Goal: Task Accomplishment & Management: Manage account settings

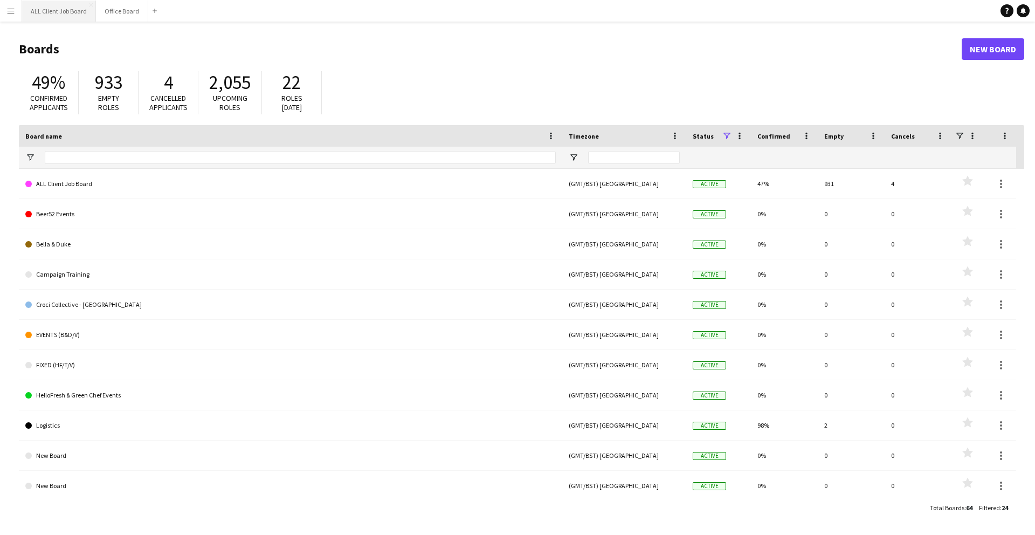
click at [75, 8] on button "ALL Client Job Board Close" at bounding box center [59, 11] width 74 height 21
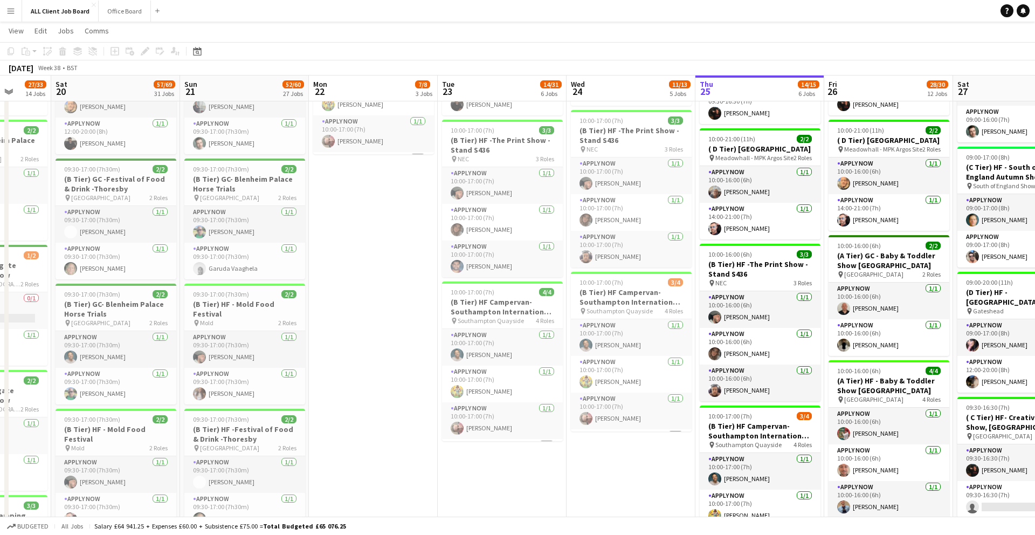
scroll to position [0, 336]
click at [12, 9] on app-icon "Menu" at bounding box center [10, 10] width 9 height 9
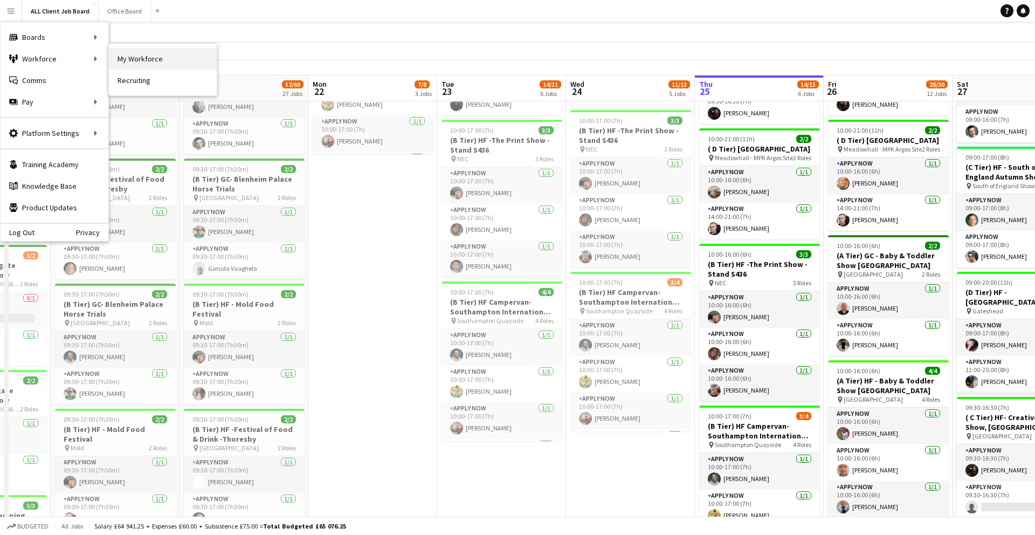
click at [131, 51] on link "My Workforce" at bounding box center [163, 59] width 108 height 22
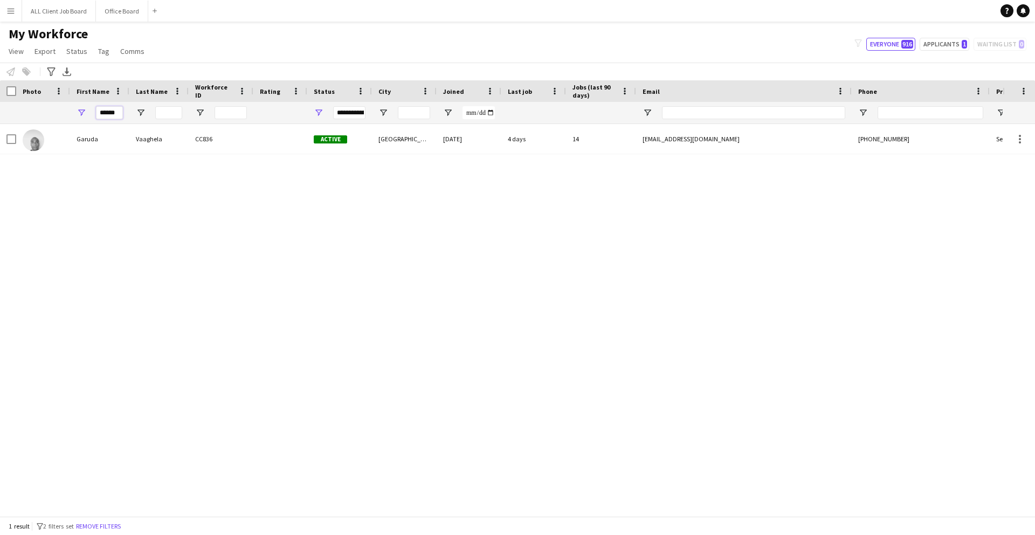
click at [120, 113] on input "******" at bounding box center [109, 112] width 27 height 13
type input "*"
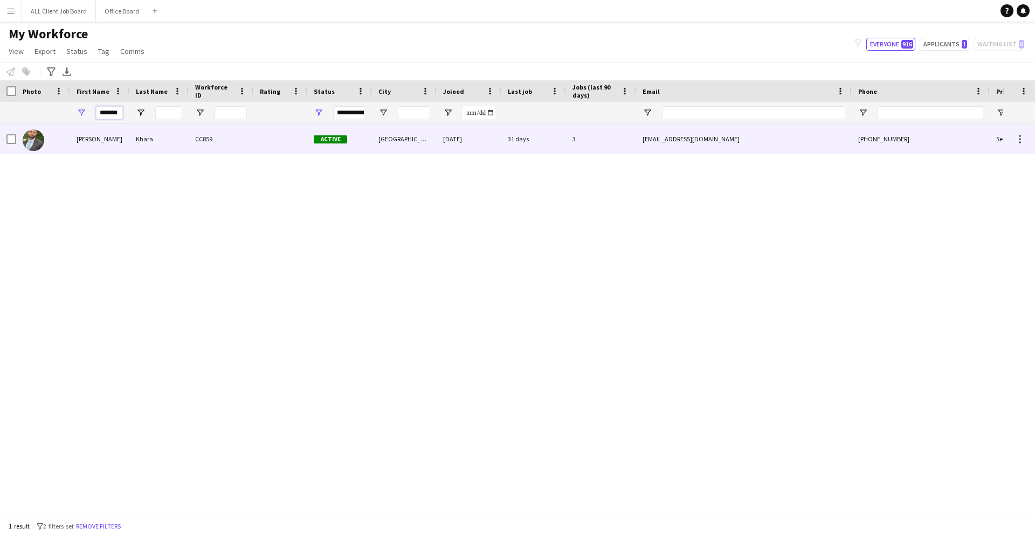
type input "*******"
click at [186, 140] on div "Khara" at bounding box center [158, 139] width 59 height 30
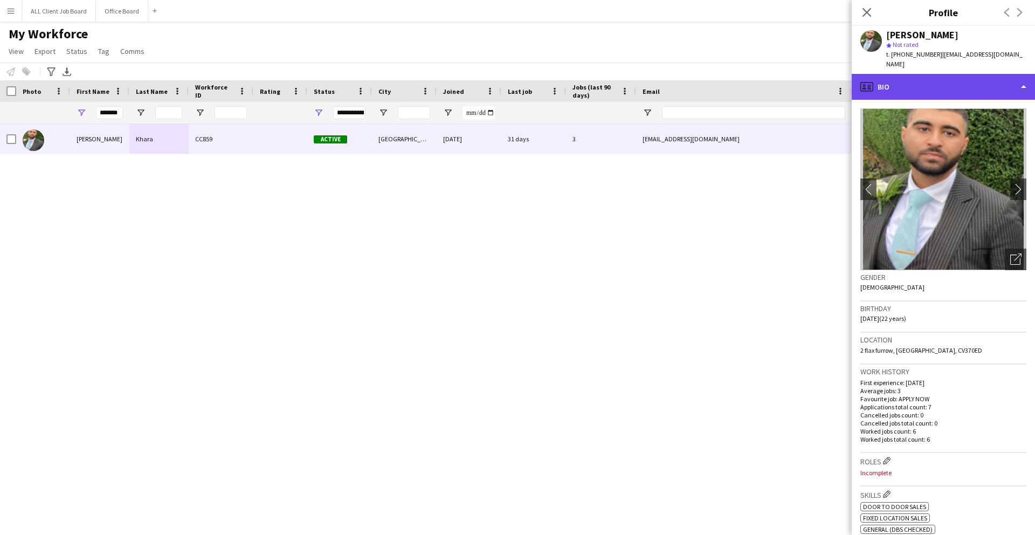
click at [935, 77] on div "profile Bio" at bounding box center [943, 87] width 183 height 26
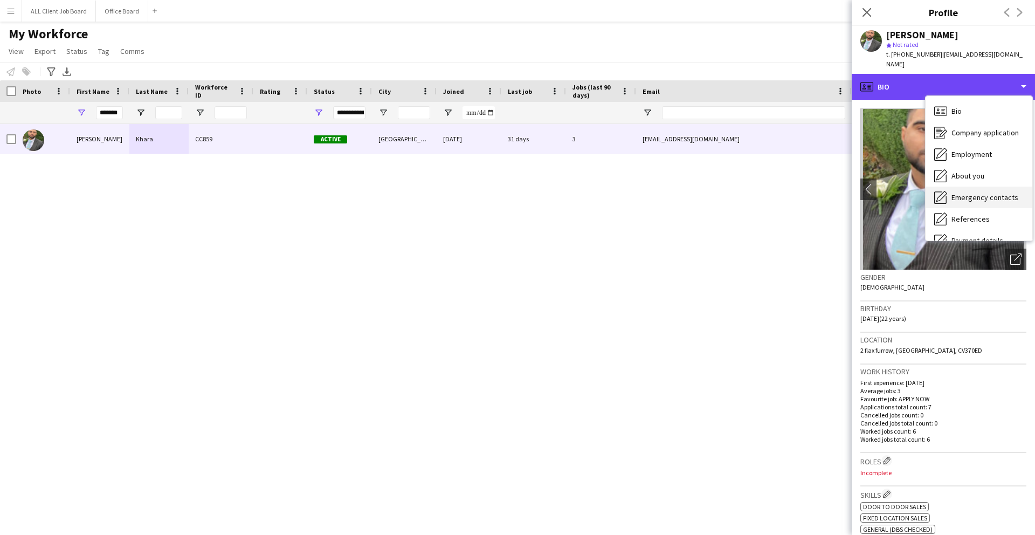
scroll to position [123, 0]
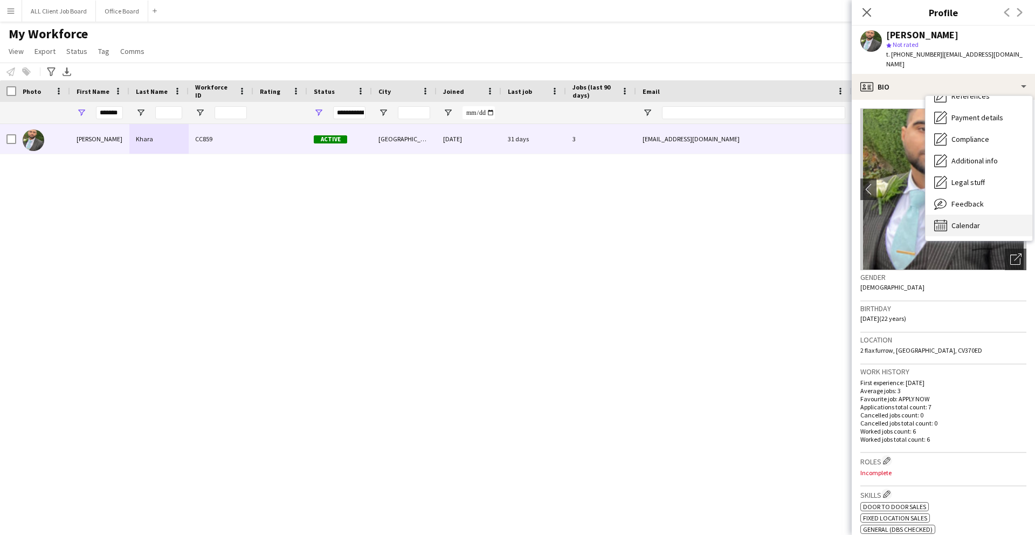
click at [957, 221] on span "Calendar" at bounding box center [966, 226] width 29 height 10
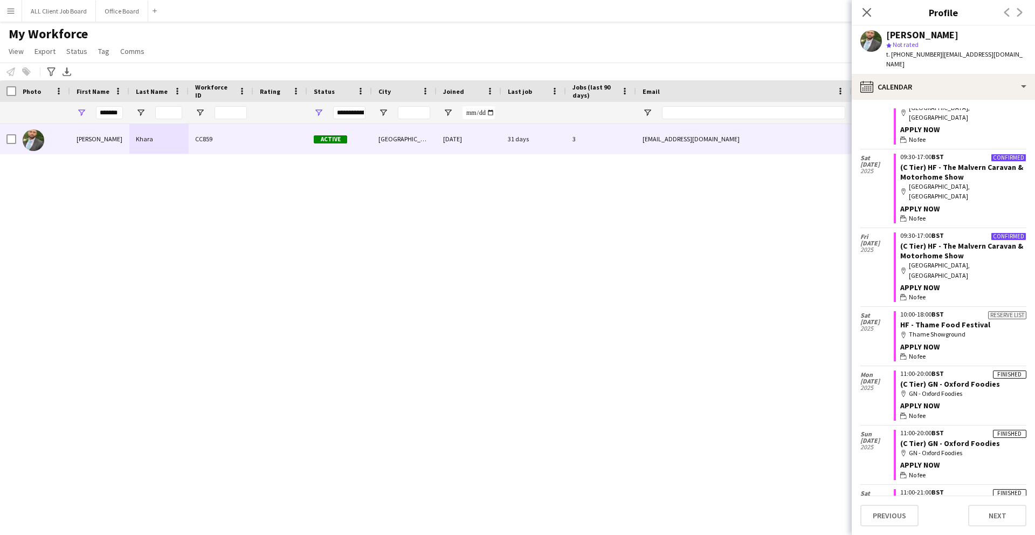
scroll to position [75, 0]
